Goal: Task Accomplishment & Management: Use online tool/utility

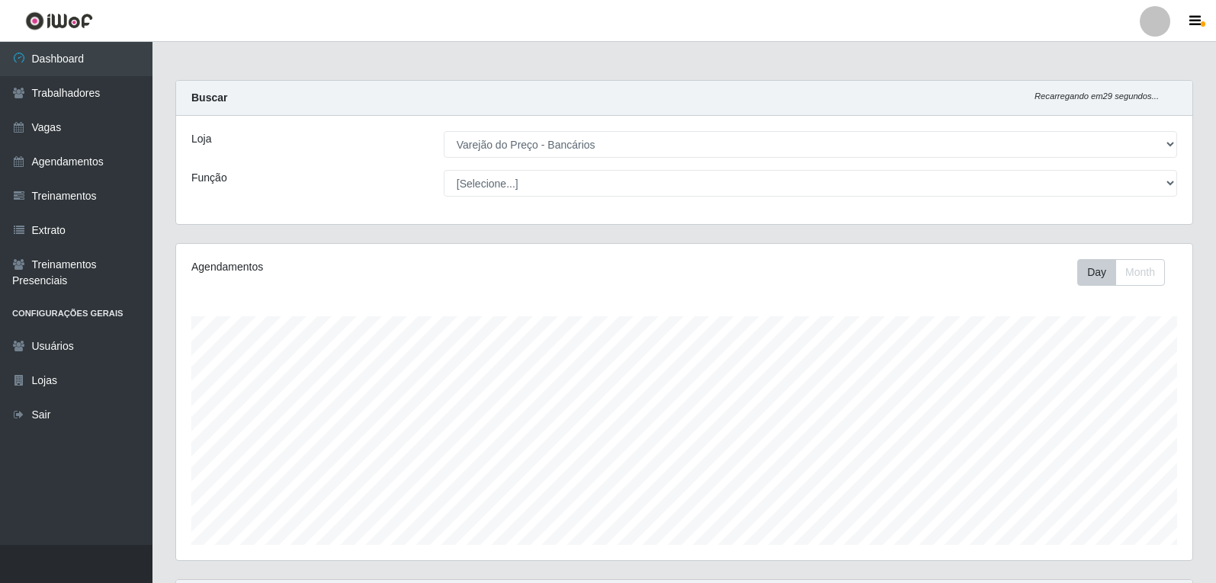
select select "157"
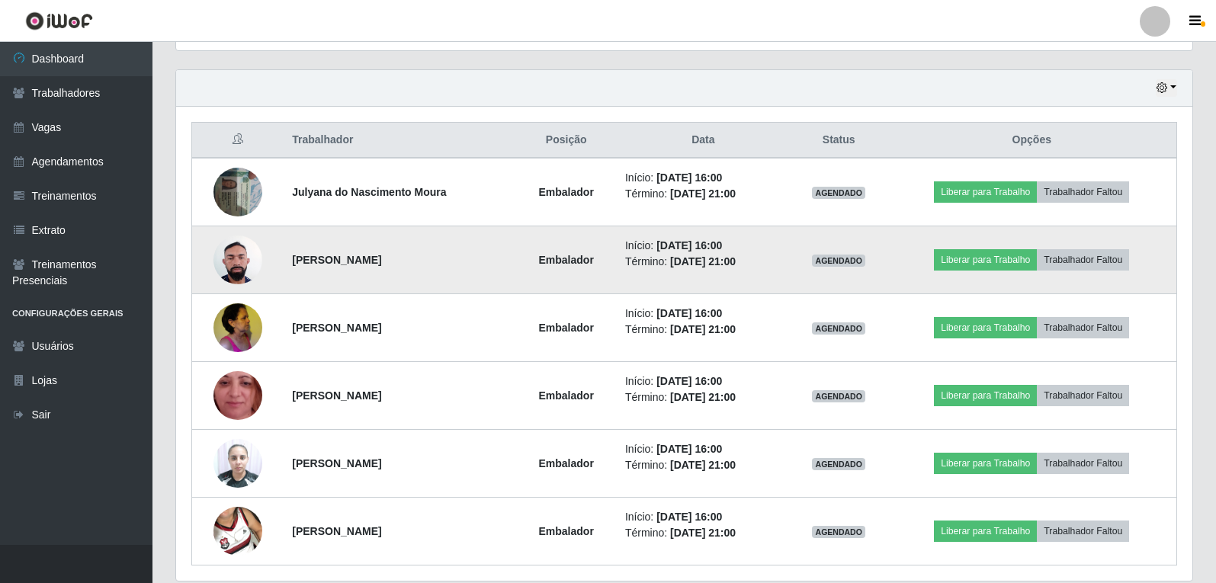
scroll to position [316, 1016]
click at [968, 263] on button "Liberar para Trabalho" at bounding box center [985, 259] width 103 height 21
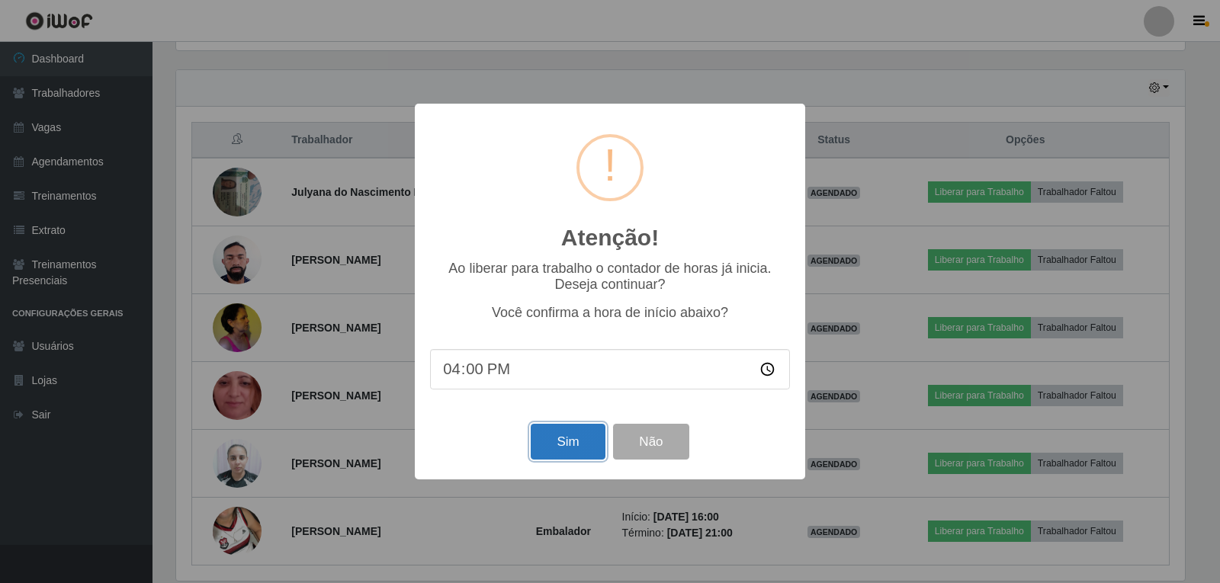
click at [554, 438] on button "Sim" at bounding box center [567, 442] width 74 height 36
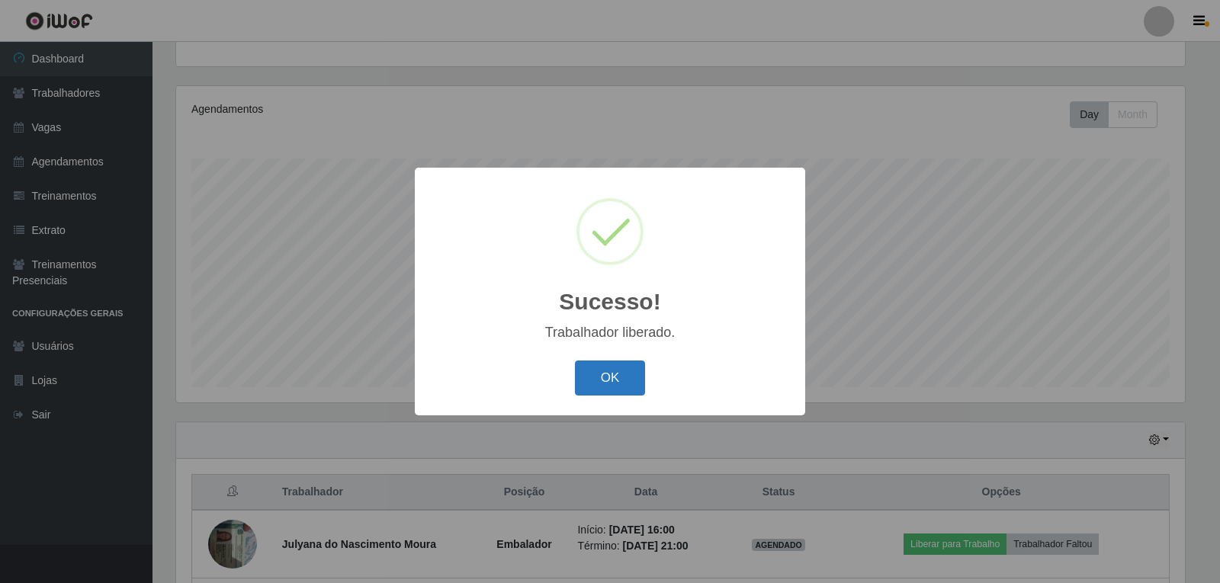
click at [625, 381] on button "OK" at bounding box center [610, 379] width 71 height 36
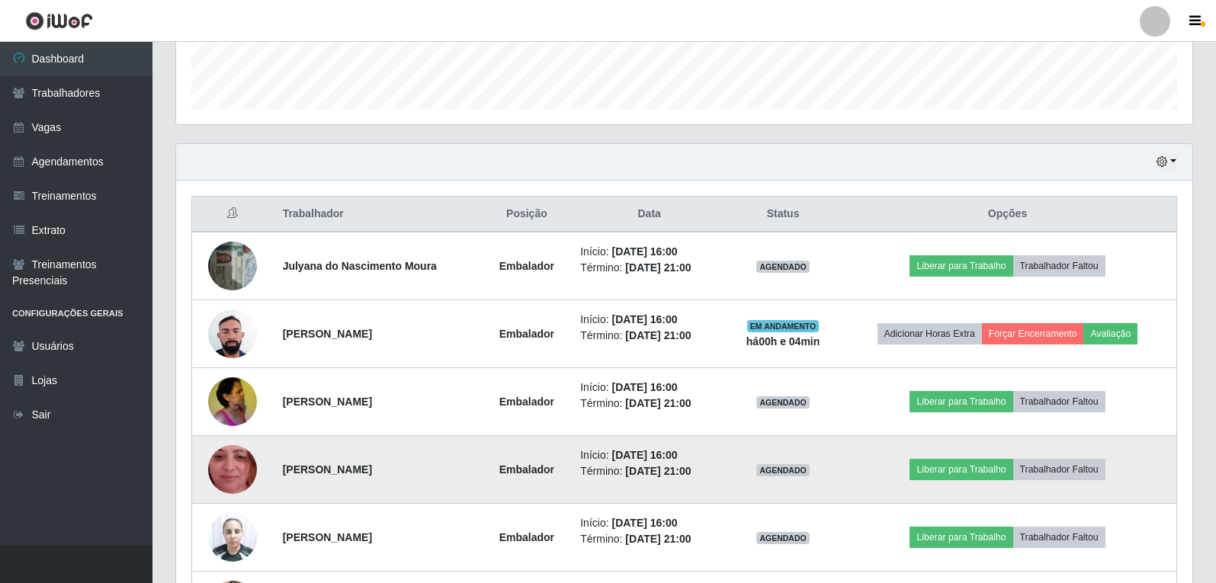
scroll to position [463, 0]
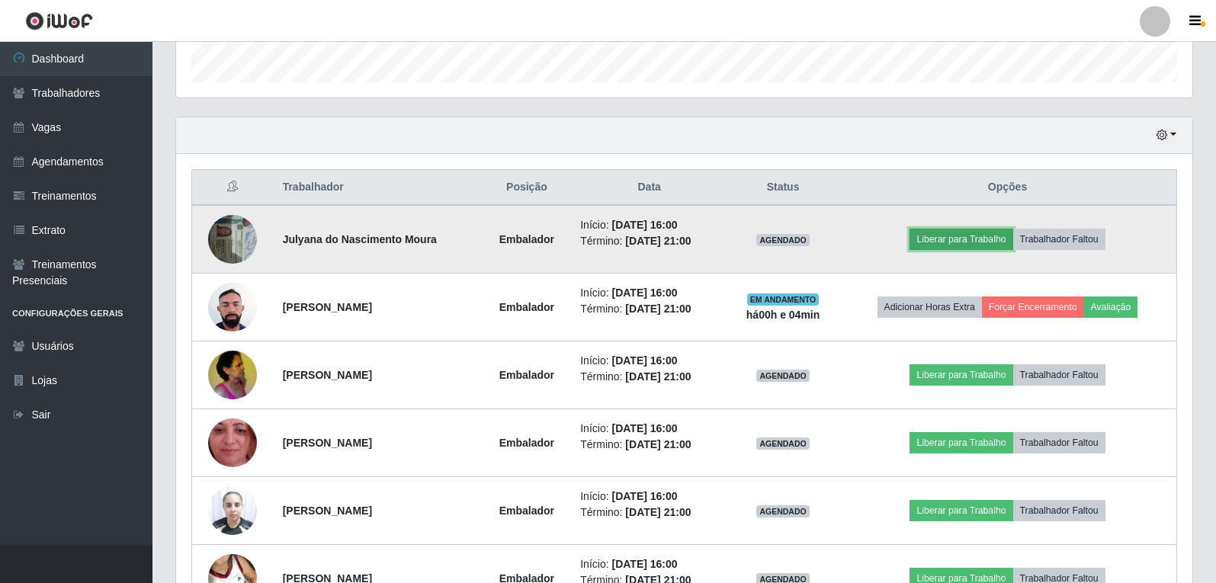
click at [960, 236] on button "Liberar para Trabalho" at bounding box center [960, 239] width 103 height 21
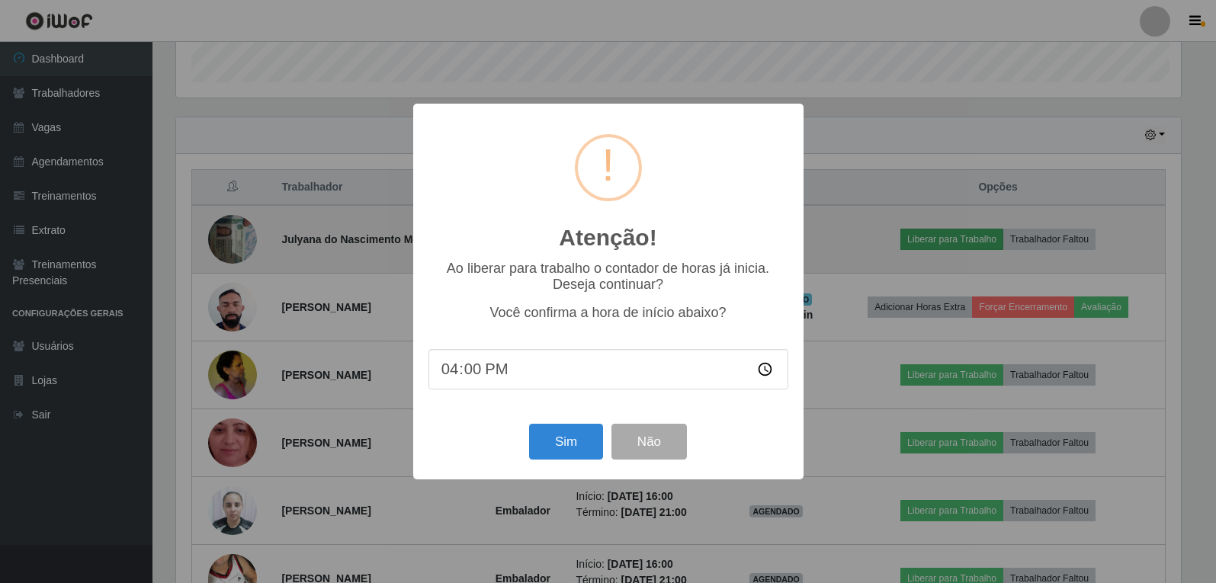
scroll to position [316, 1008]
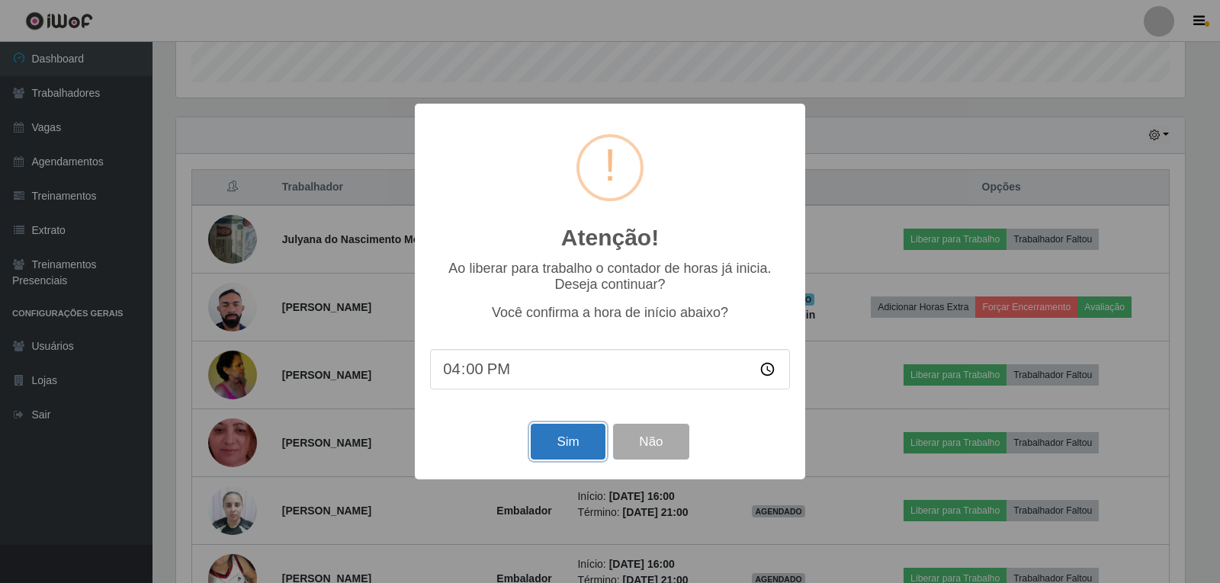
click at [562, 457] on button "Sim" at bounding box center [567, 442] width 74 height 36
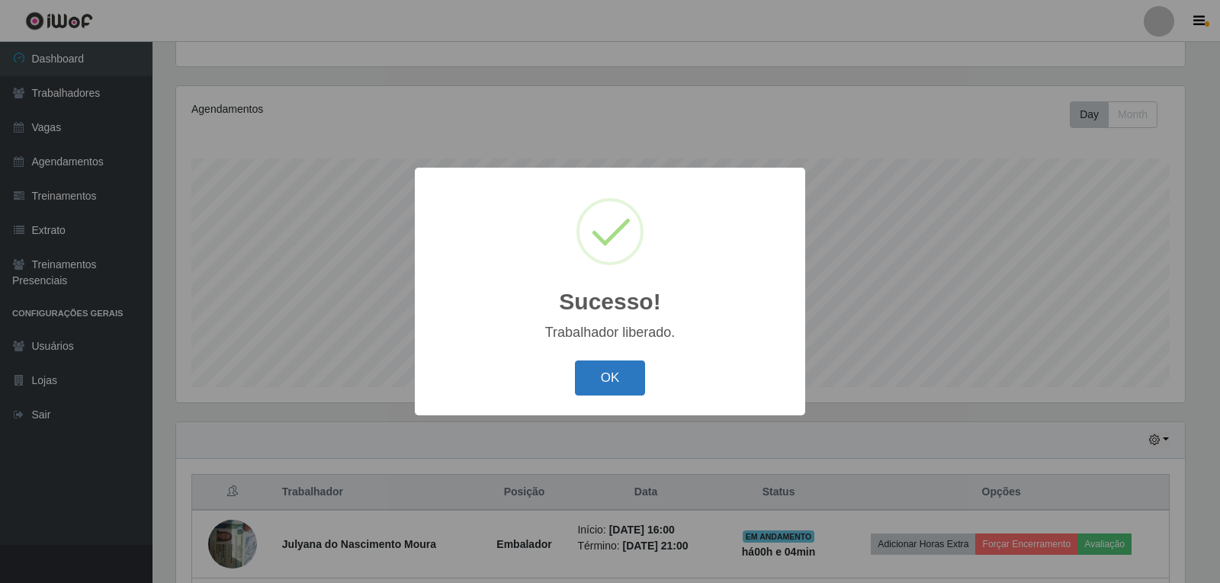
click at [592, 383] on button "OK" at bounding box center [610, 379] width 71 height 36
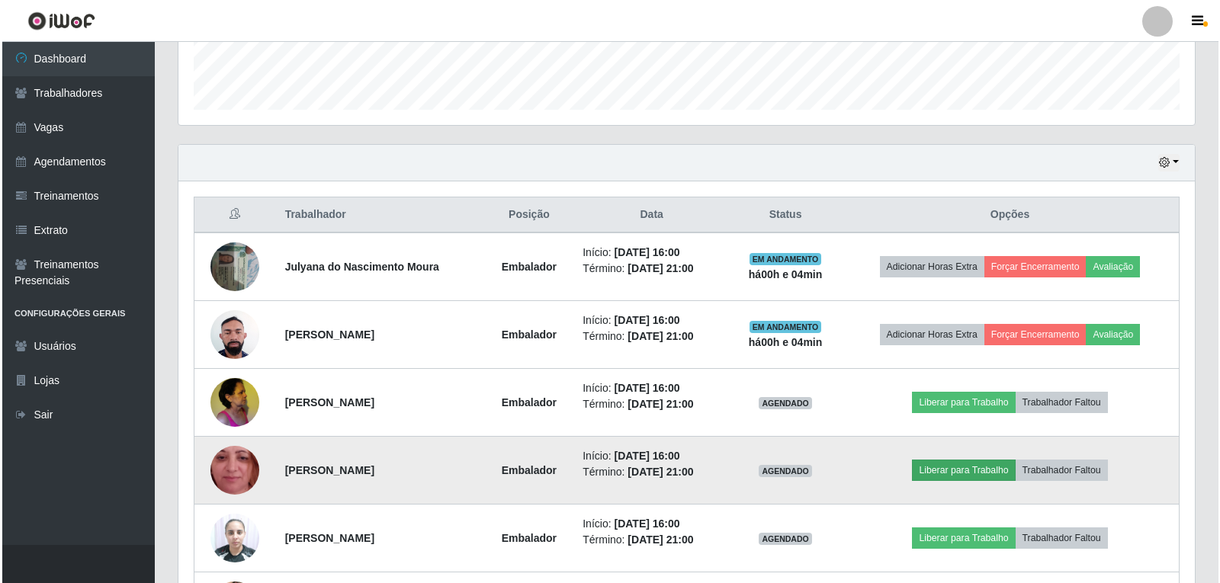
scroll to position [463, 0]
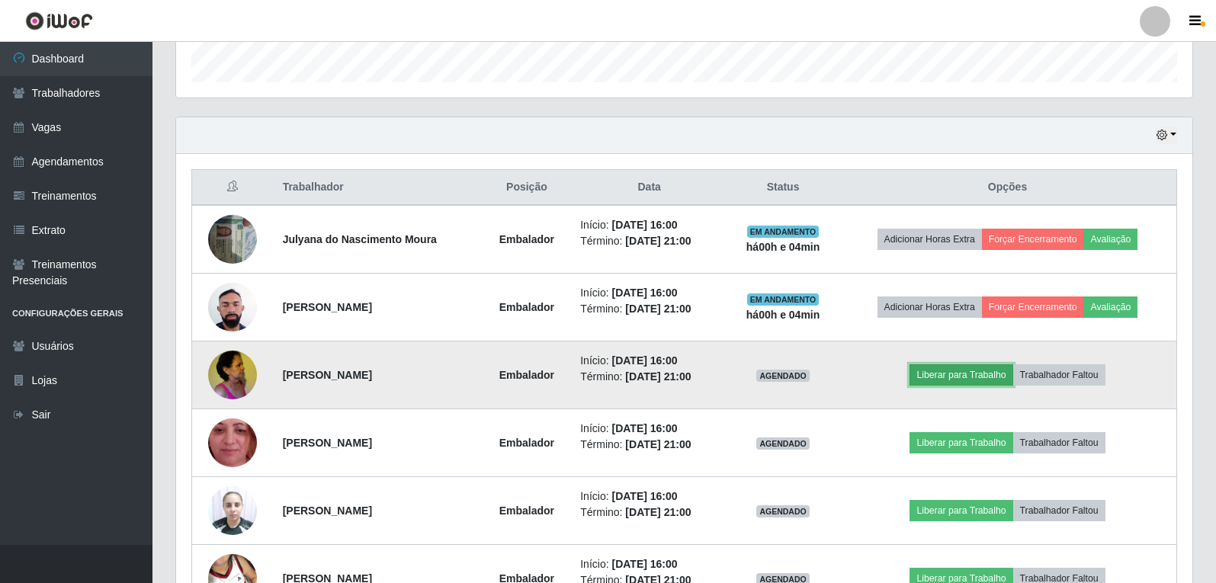
click at [953, 383] on button "Liberar para Trabalho" at bounding box center [960, 374] width 103 height 21
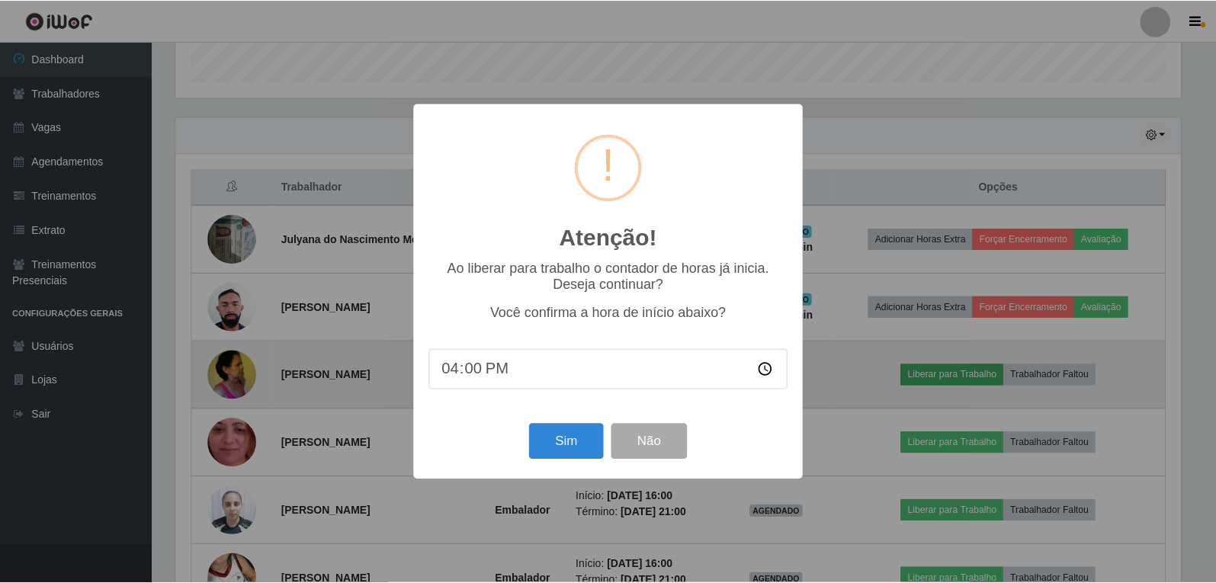
scroll to position [316, 1008]
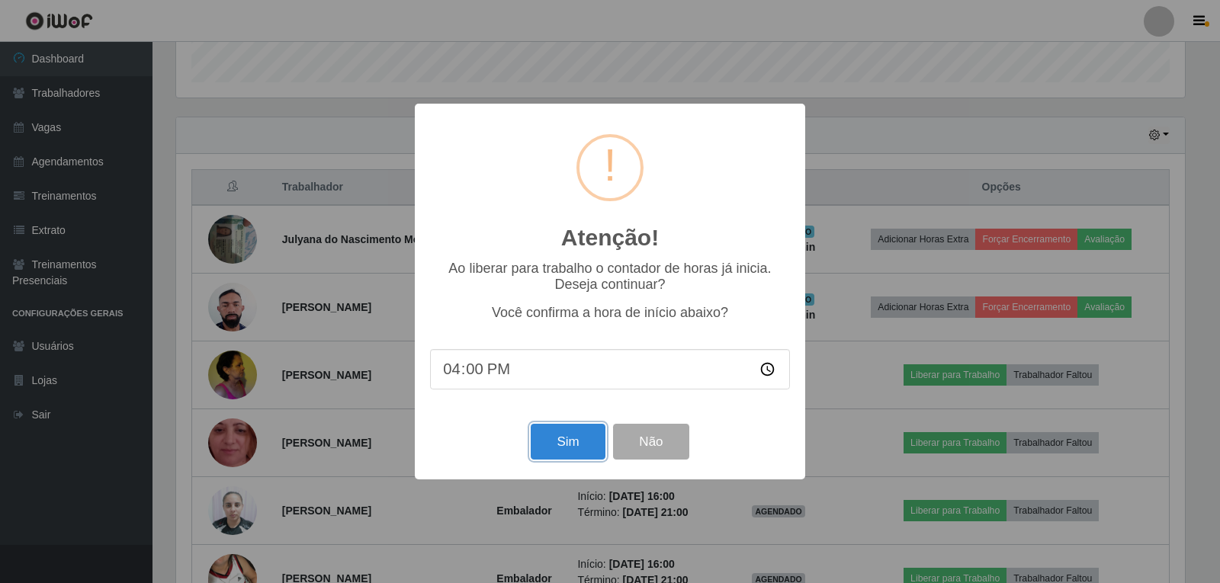
click at [586, 444] on button "Sim" at bounding box center [567, 442] width 74 height 36
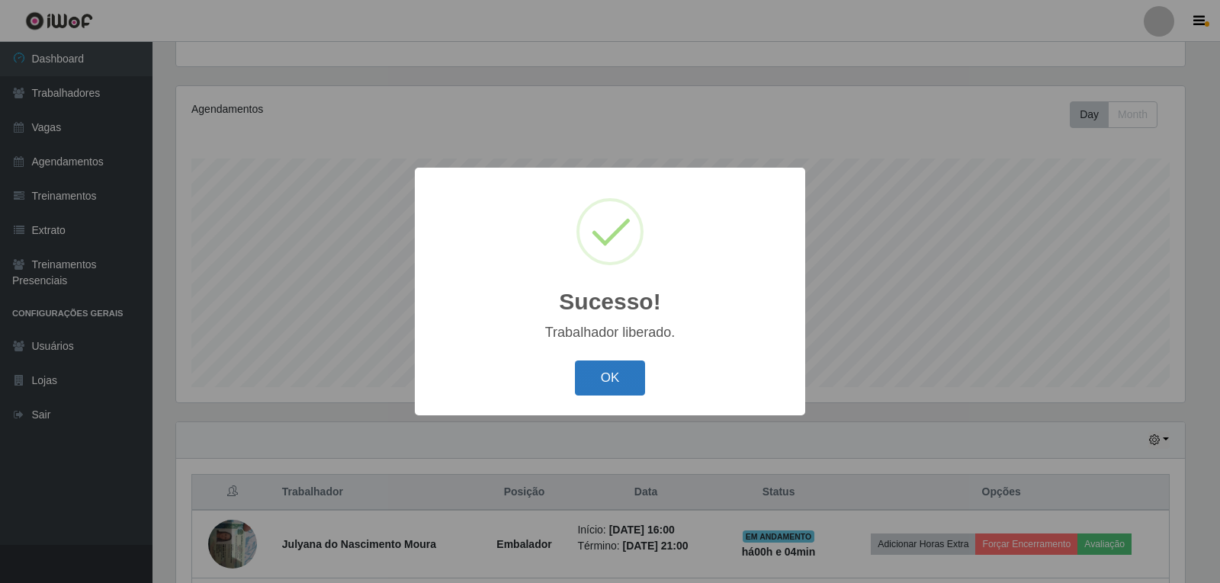
click at [599, 379] on button "OK" at bounding box center [610, 379] width 71 height 36
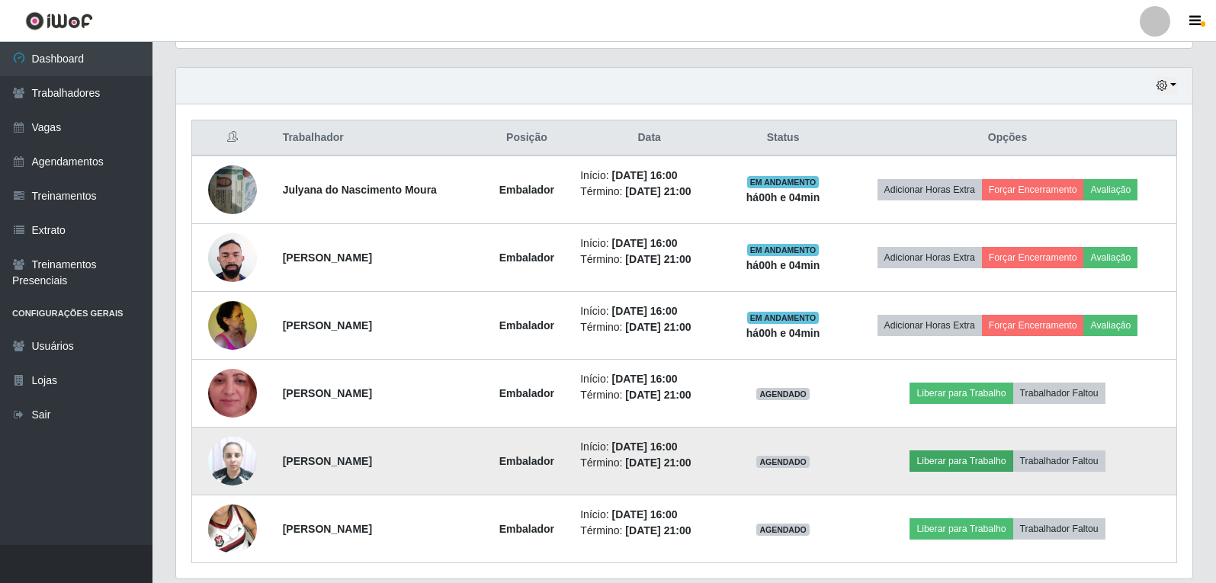
scroll to position [539, 0]
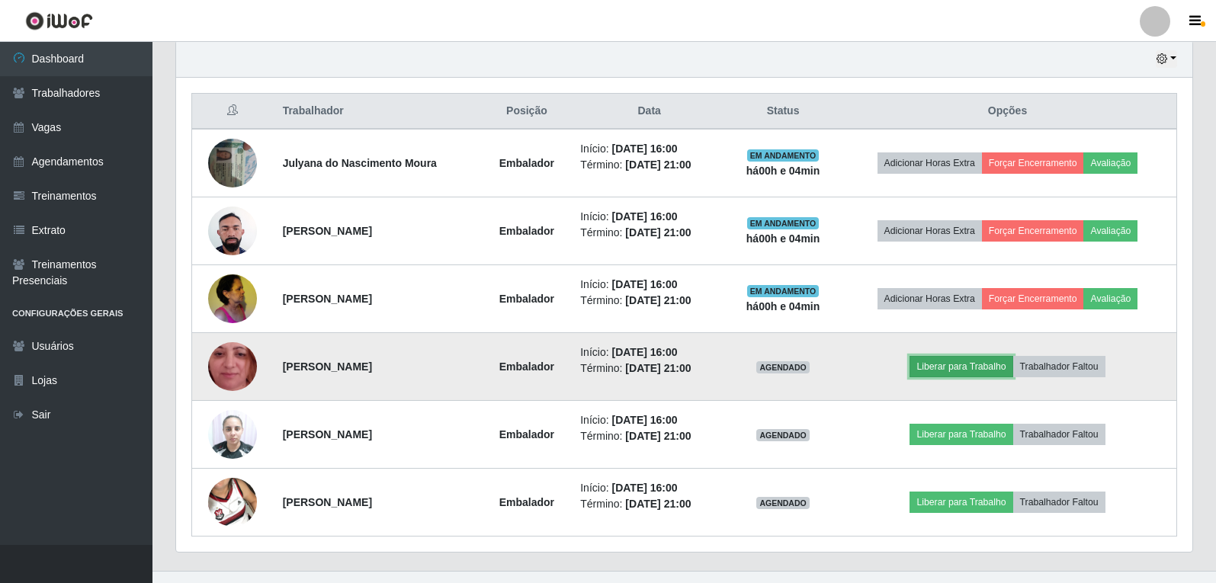
click at [959, 357] on button "Liberar para Trabalho" at bounding box center [960, 366] width 103 height 21
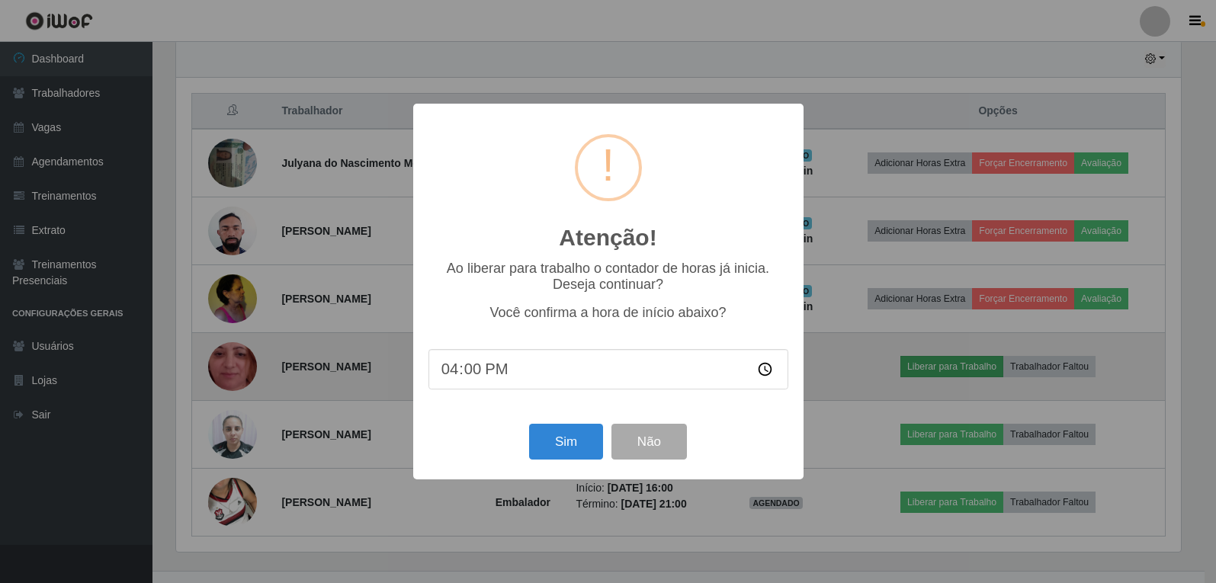
scroll to position [0, 0]
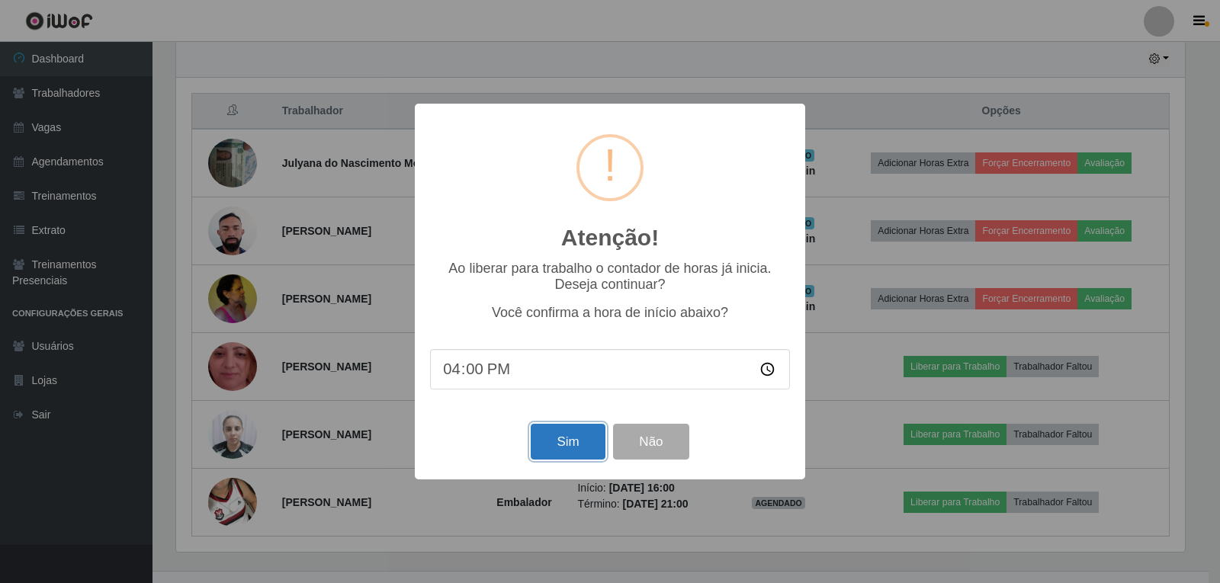
click at [566, 442] on button "Sim" at bounding box center [567, 442] width 74 height 36
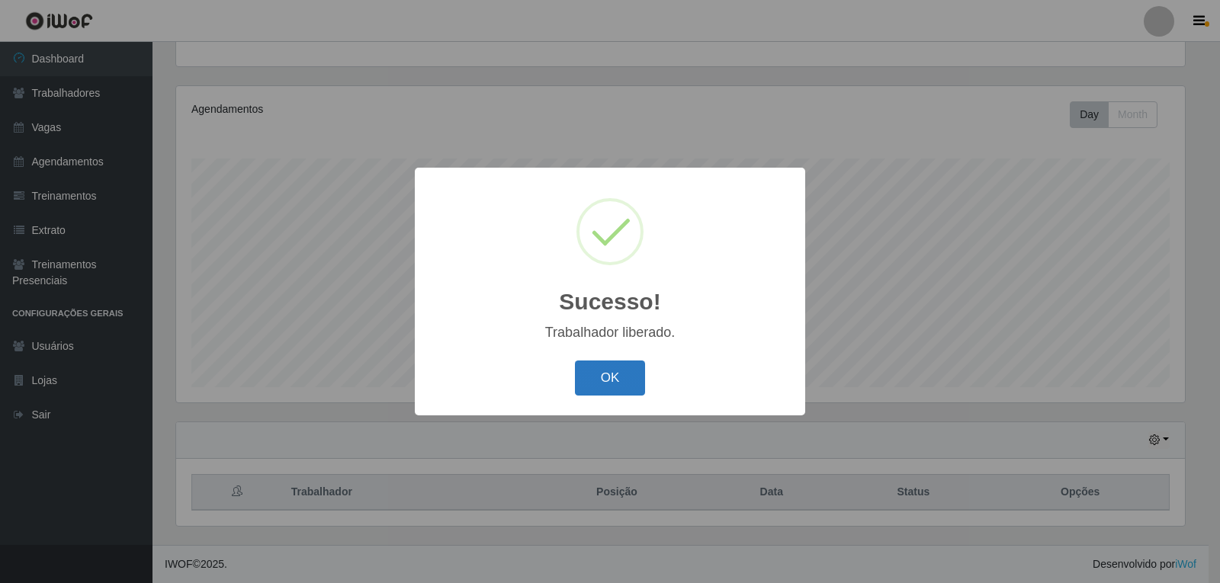
click at [600, 370] on button "OK" at bounding box center [610, 379] width 71 height 36
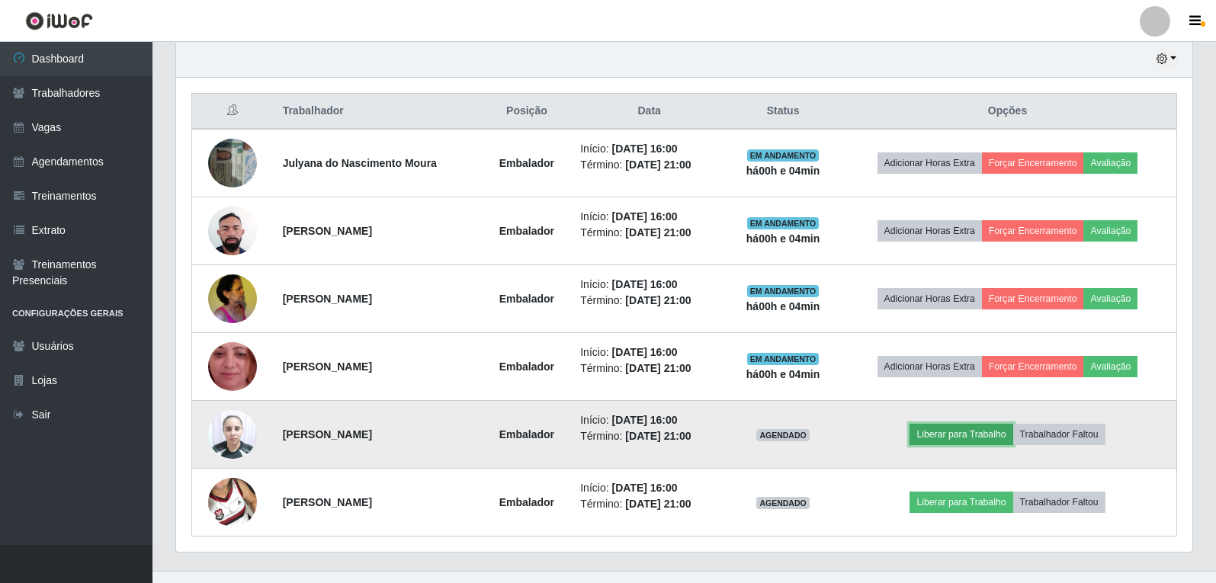
click at [963, 442] on button "Liberar para Trabalho" at bounding box center [960, 434] width 103 height 21
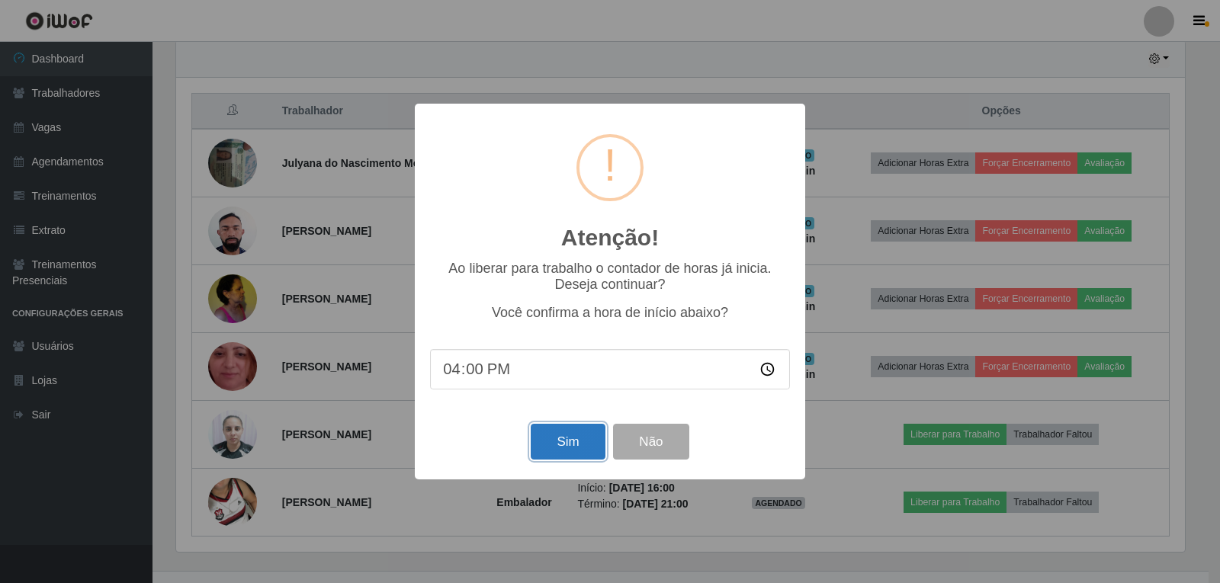
click at [550, 437] on button "Sim" at bounding box center [567, 442] width 74 height 36
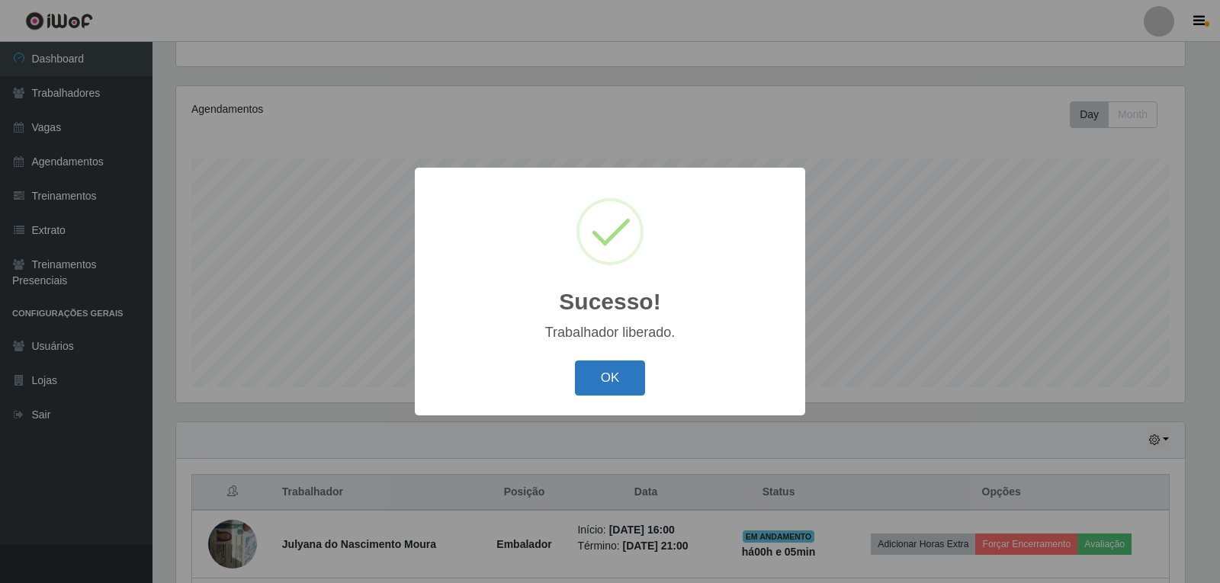
click at [606, 379] on button "OK" at bounding box center [610, 379] width 71 height 36
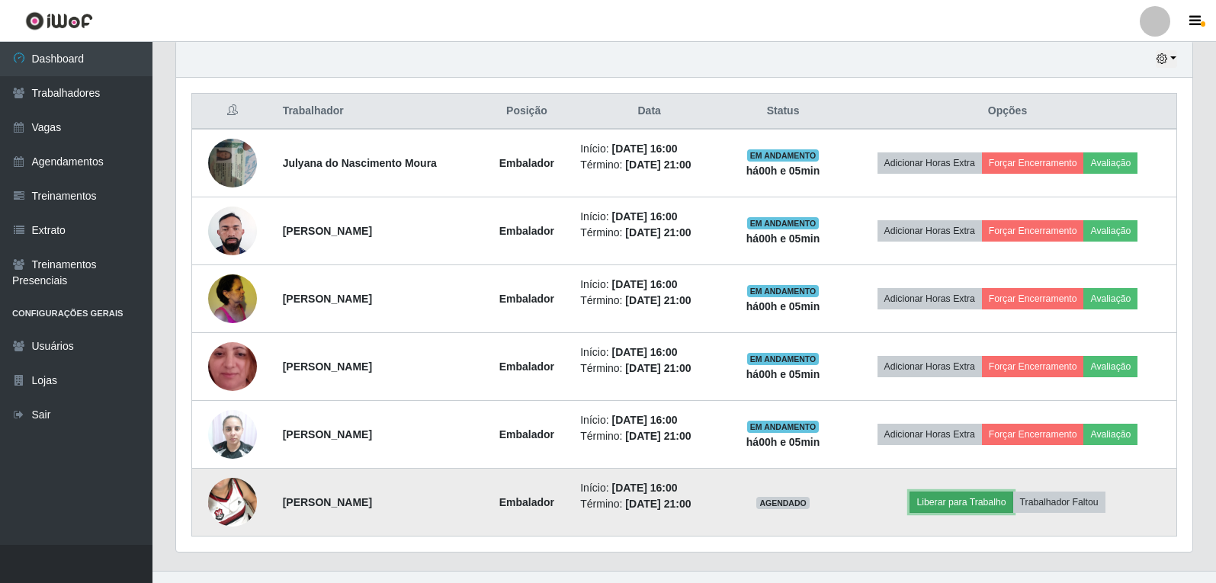
click at [988, 500] on button "Liberar para Trabalho" at bounding box center [960, 502] width 103 height 21
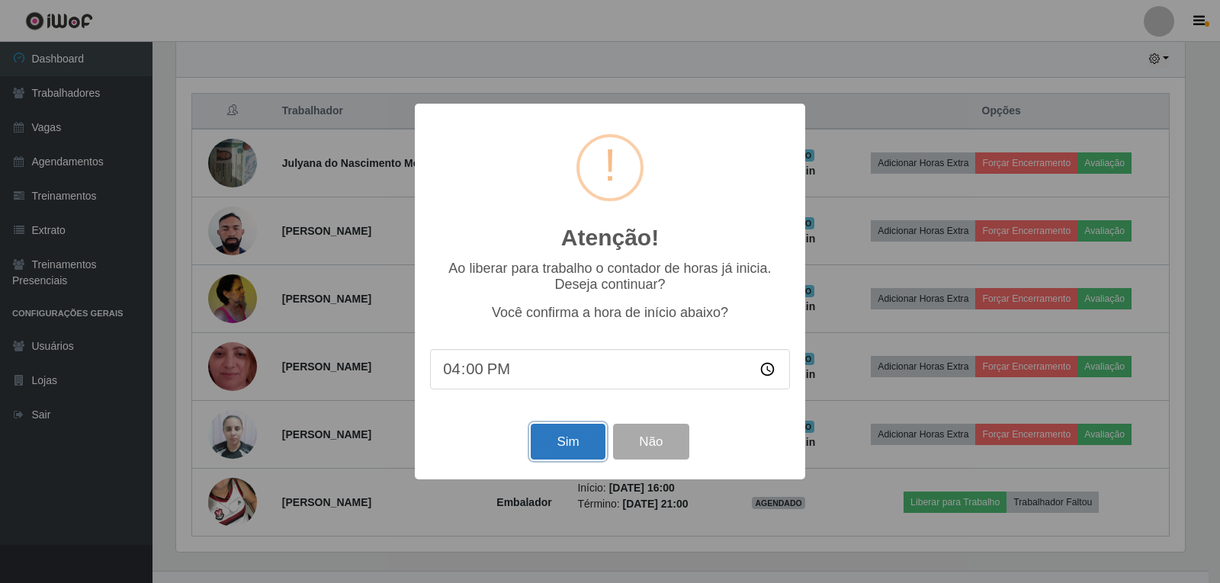
click at [558, 448] on button "Sim" at bounding box center [567, 442] width 74 height 36
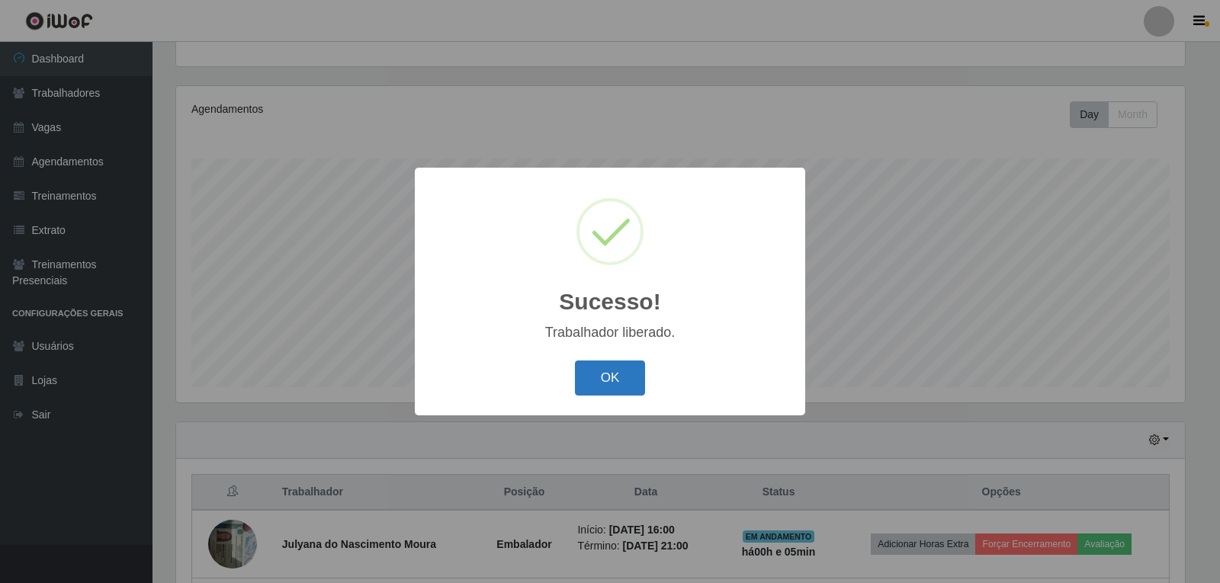
click at [602, 378] on button "OK" at bounding box center [610, 379] width 71 height 36
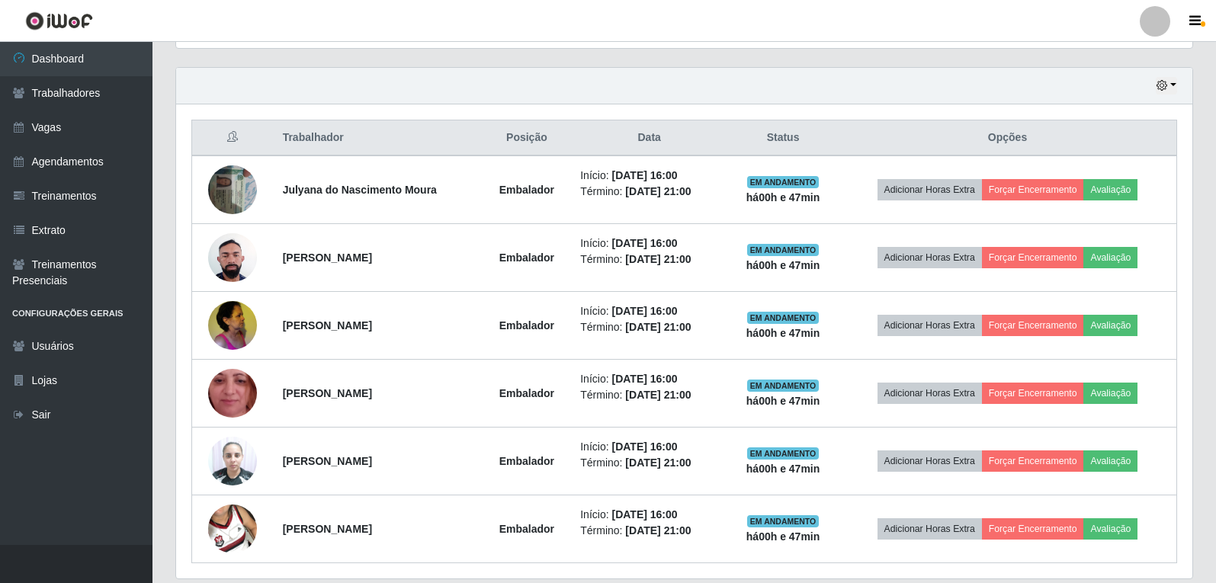
scroll to position [565, 0]
